Goal: Information Seeking & Learning: Learn about a topic

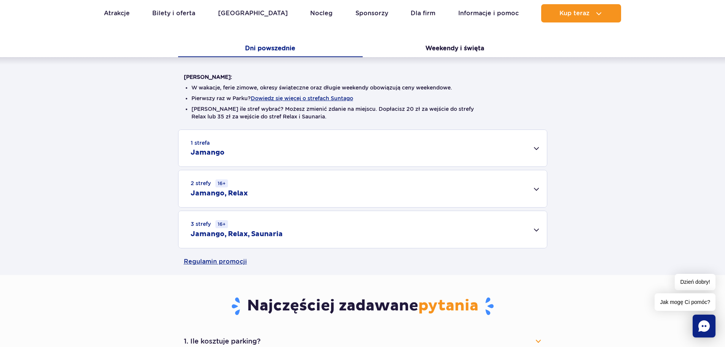
scroll to position [76, 0]
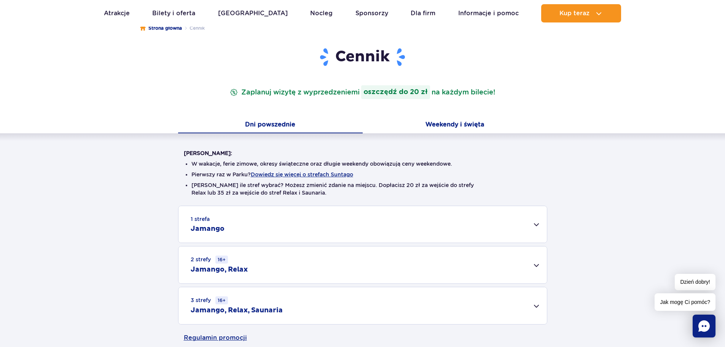
click at [443, 124] on button "Weekendy i święta" at bounding box center [455, 125] width 185 height 16
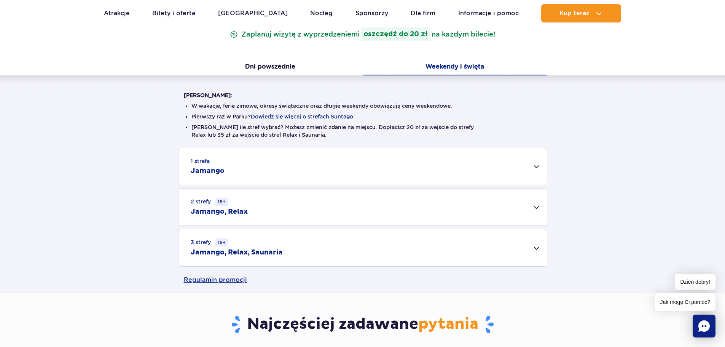
scroll to position [152, 0]
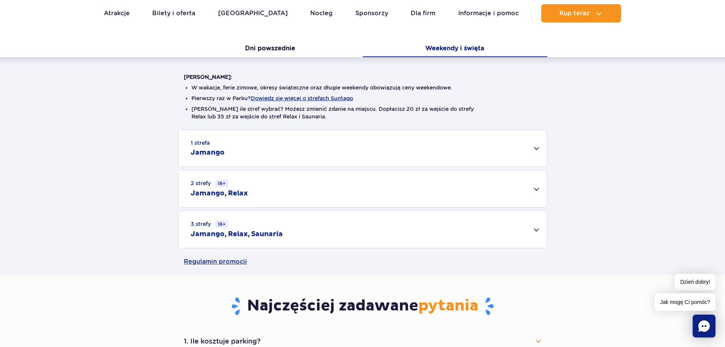
click at [525, 148] on div "1 strefa Jamango" at bounding box center [363, 148] width 368 height 37
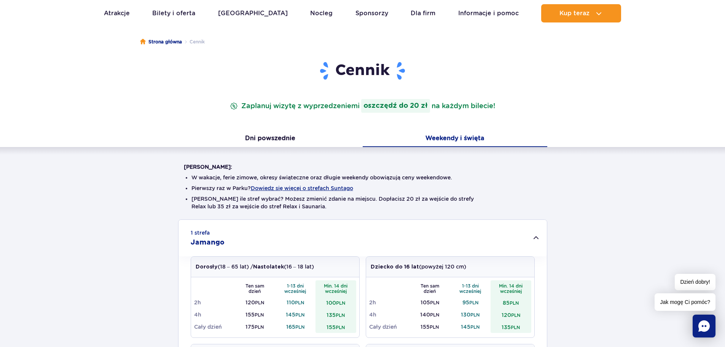
scroll to position [0, 0]
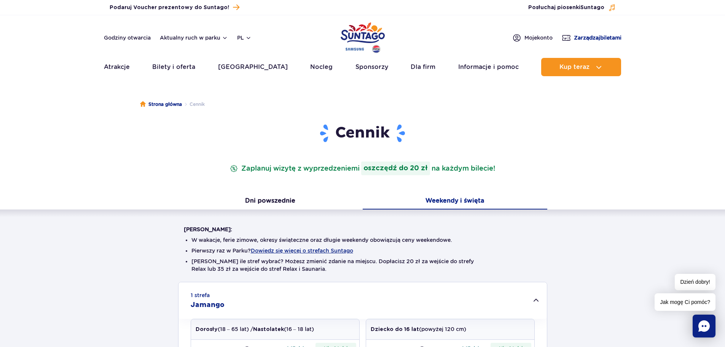
click at [604, 37] on span "Zarządzaj biletami" at bounding box center [598, 38] width 48 height 8
click at [271, 198] on button "Dni powszednie" at bounding box center [270, 201] width 185 height 16
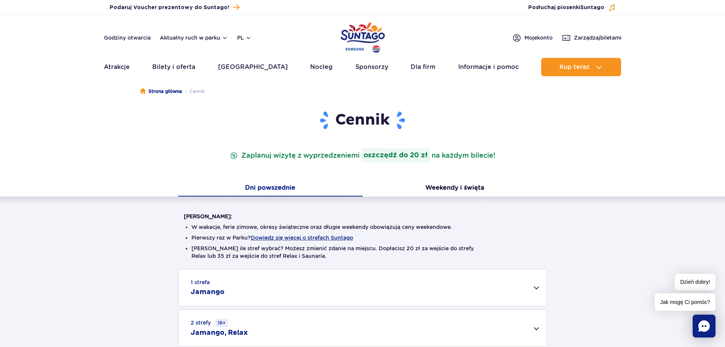
scroll to position [152, 0]
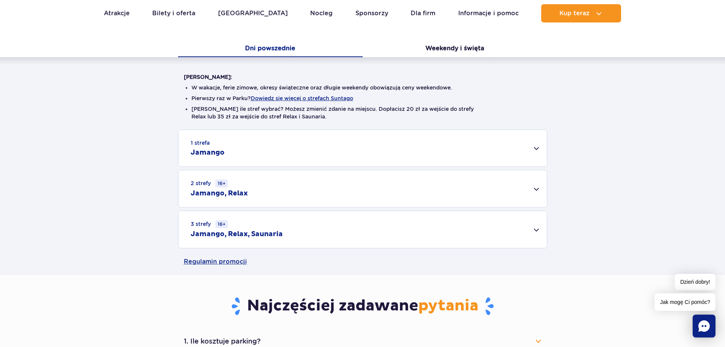
click at [458, 178] on div "2 strefy 16+ Jamango, Relax" at bounding box center [363, 188] width 368 height 37
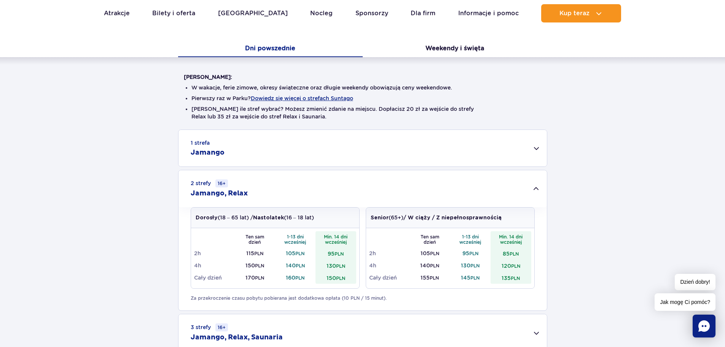
click at [499, 142] on div "1 strefa Jamango" at bounding box center [363, 148] width 368 height 37
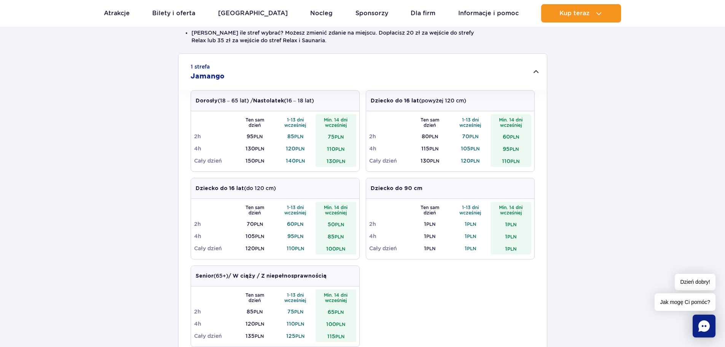
scroll to position [0, 0]
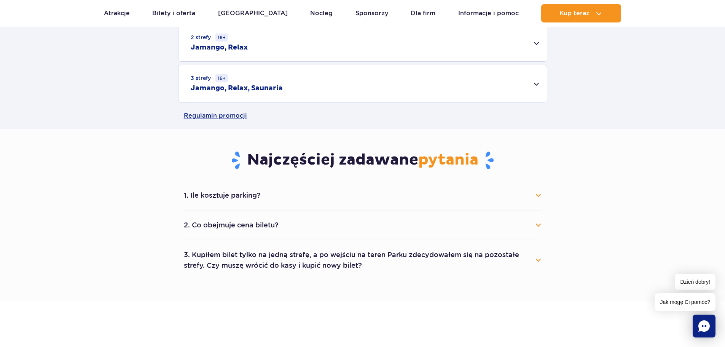
scroll to position [305, 0]
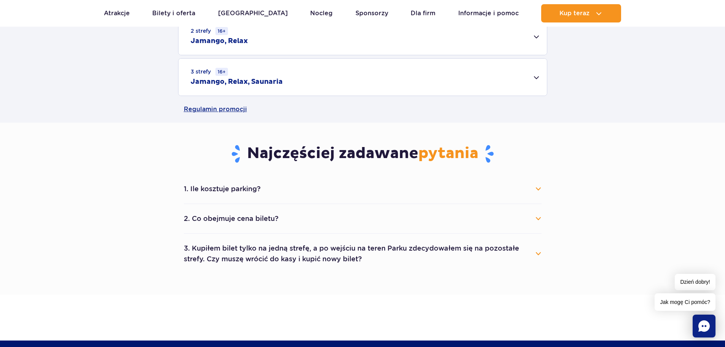
click at [338, 188] on button "1. Ile kosztuje parking?" at bounding box center [363, 188] width 358 height 17
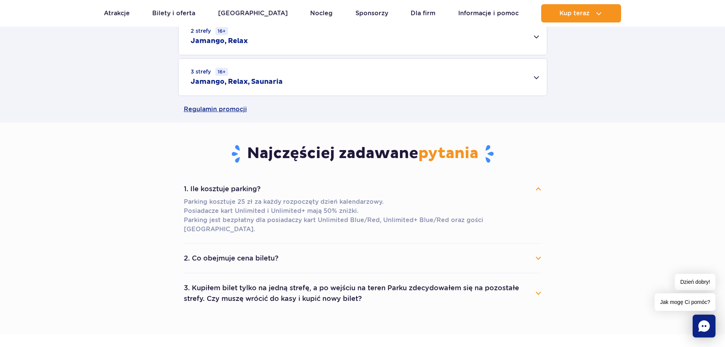
click at [326, 250] on button "2. Co obejmuje cena biletu?" at bounding box center [363, 258] width 358 height 17
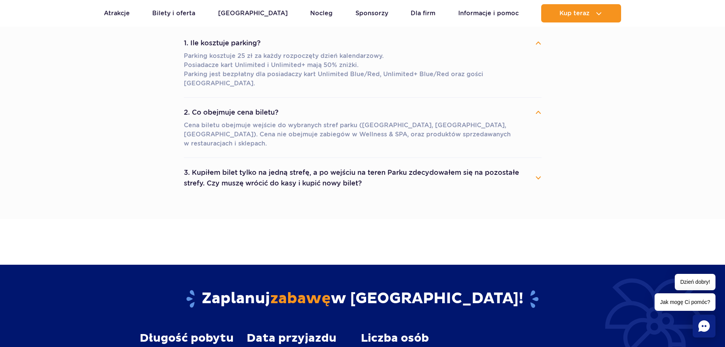
scroll to position [457, 0]
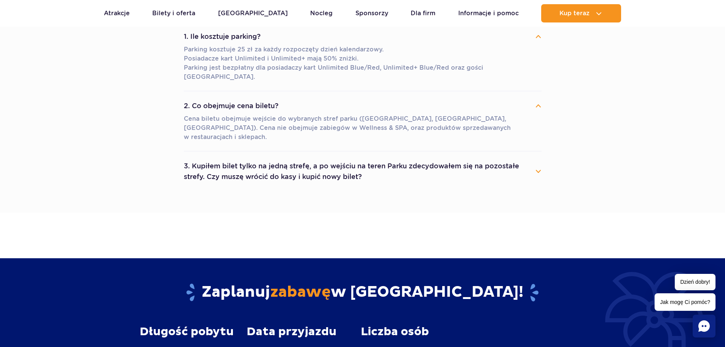
click at [447, 158] on button "3. Kupiłem bilet tylko na jedną strefę, a po wejściu na teren Parku zdecydowałe…" at bounding box center [363, 171] width 358 height 27
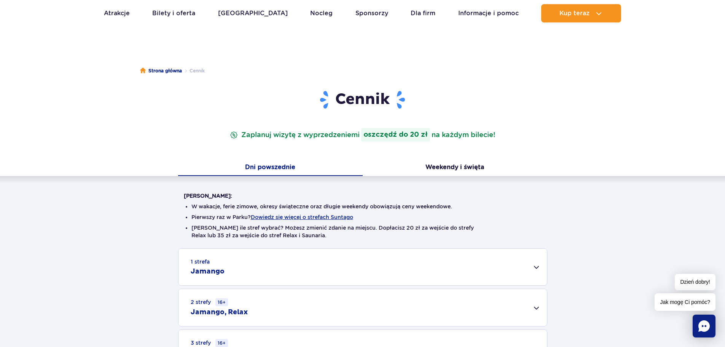
scroll to position [0, 0]
